Goal: Information Seeking & Learning: Compare options

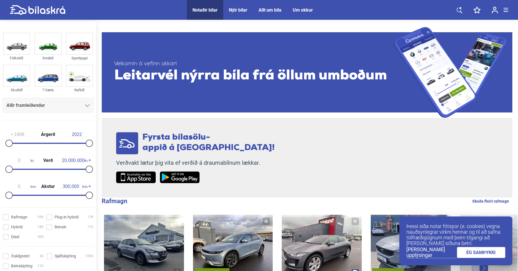
scroll to position [28, 0]
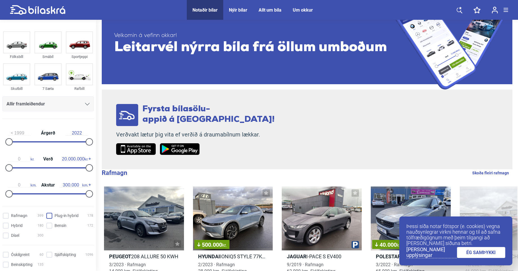
click at [47, 214] on hybrid "Plug-in hybrid 178" at bounding box center [70, 216] width 47 height 6
checkbox hybrid "true"
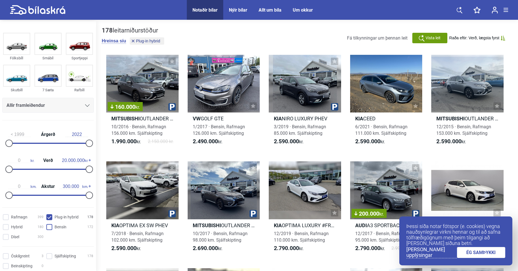
click at [48, 227] on input "Bensín 172" at bounding box center [70, 228] width 47 height 6
checkbox input "true"
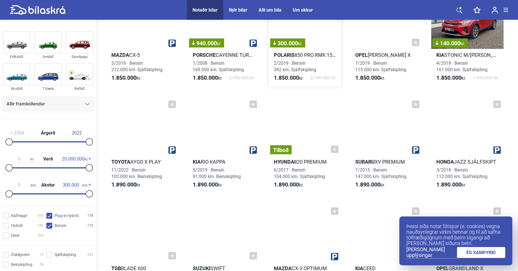
scroll to position [1188, 0]
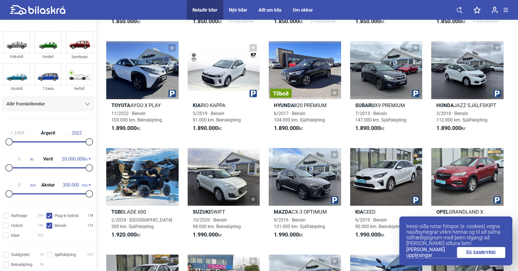
click at [433, 252] on link "[PERSON_NAME] upplýsingar" at bounding box center [432, 253] width 51 height 12
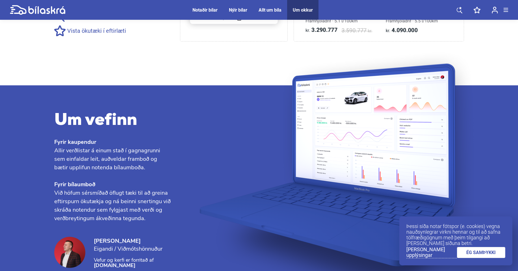
scroll to position [613, 0]
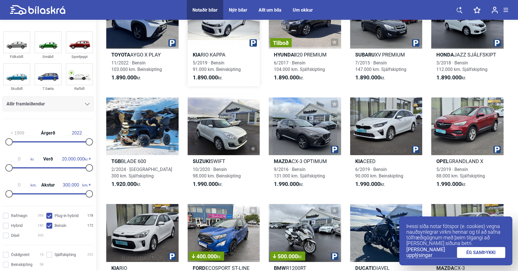
scroll to position [1301, 0]
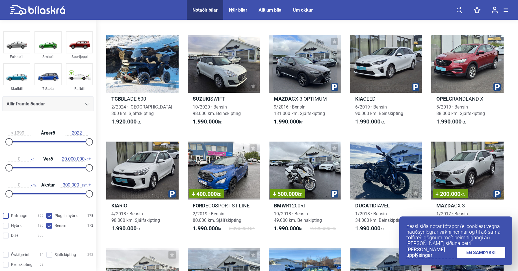
click at [5, 216] on input "Rafmagn 399" at bounding box center [24, 216] width 41 height 6
checkbox input "true"
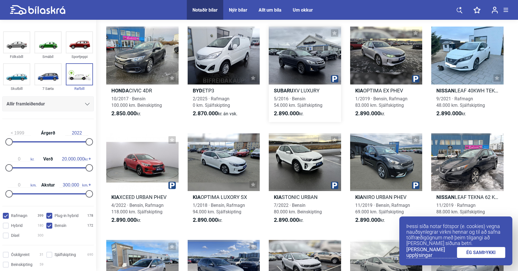
scroll to position [3083, 0]
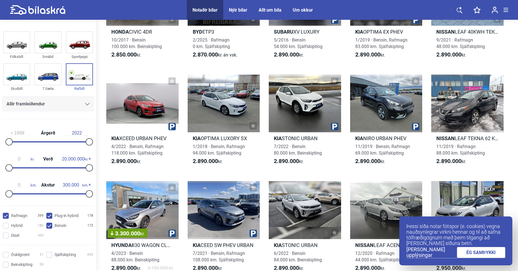
click at [481, 248] on link "ÉG SAMÞYKKI" at bounding box center [481, 252] width 49 height 11
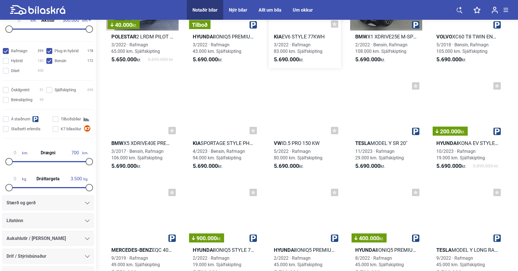
scroll to position [9929, 0]
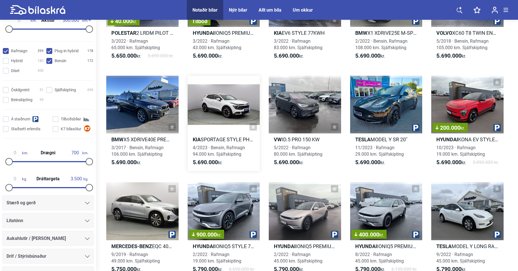
click at [224, 114] on div at bounding box center [224, 105] width 72 height 58
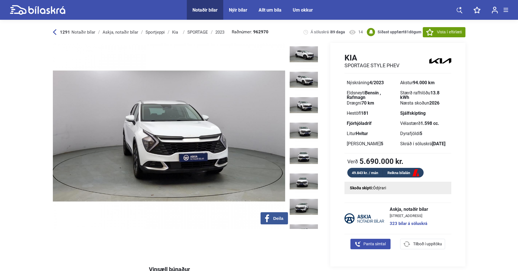
click at [303, 123] on img at bounding box center [304, 130] width 28 height 23
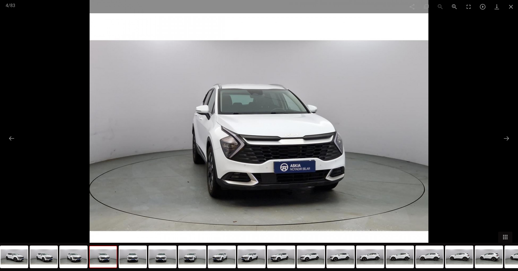
scroll to position [113, 0]
